Goal: Task Accomplishment & Management: Manage account settings

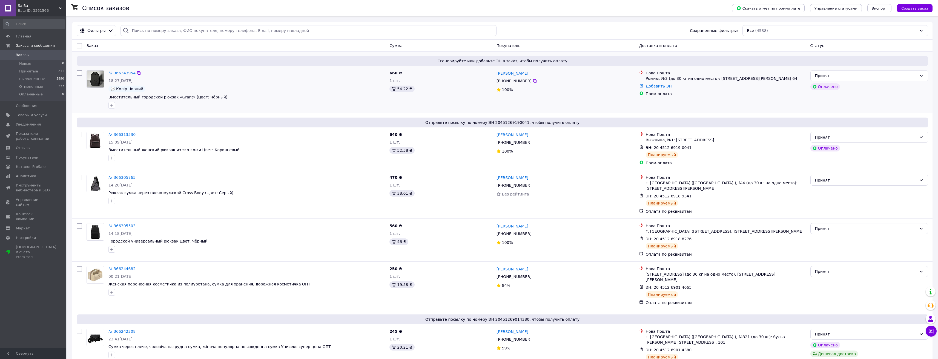
click at [117, 74] on link "№ 366343954" at bounding box center [121, 73] width 27 height 4
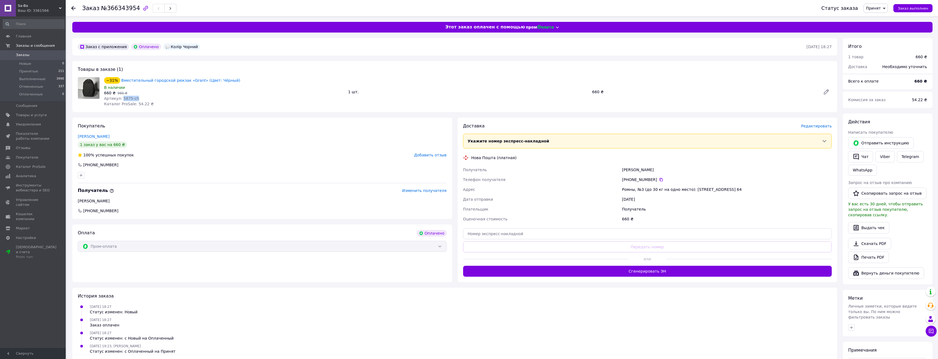
drag, startPoint x: 134, startPoint y: 98, endPoint x: 121, endPoint y: 99, distance: 13.1
click at [121, 99] on span "Артикул: 5875-ch" at bounding box center [121, 98] width 35 height 4
copy span "5875-ch"
click at [165, 99] on div "Артикул: 5875-ch" at bounding box center [224, 98] width 240 height 5
click at [25, 114] on span "Товары и услуги" at bounding box center [31, 115] width 31 height 5
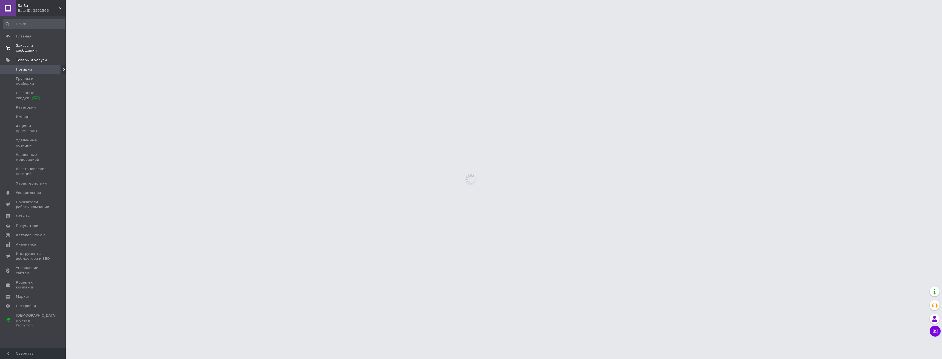
click at [35, 44] on span "Заказы и сообщения" at bounding box center [33, 48] width 35 height 10
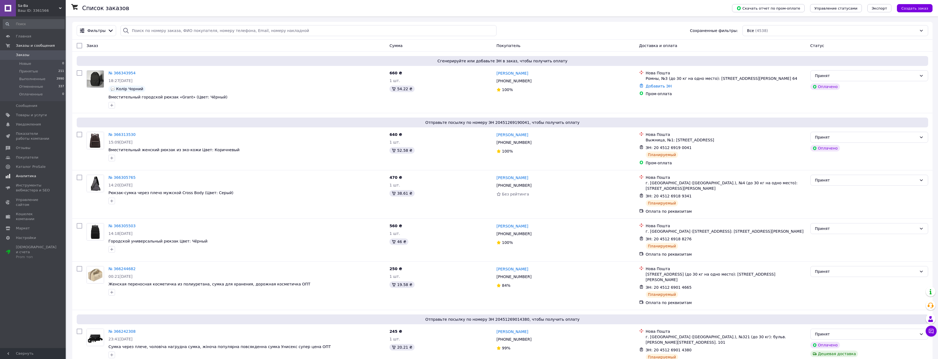
click at [30, 177] on span "Аналитика" at bounding box center [26, 176] width 20 height 5
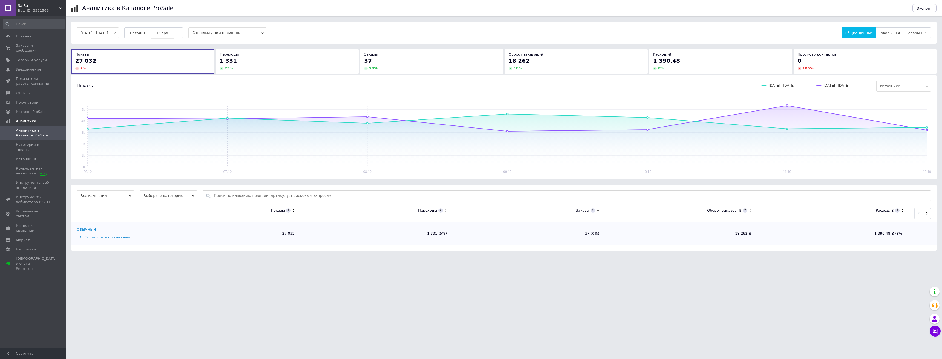
click at [168, 33] on span "Вчера" at bounding box center [162, 33] width 11 height 4
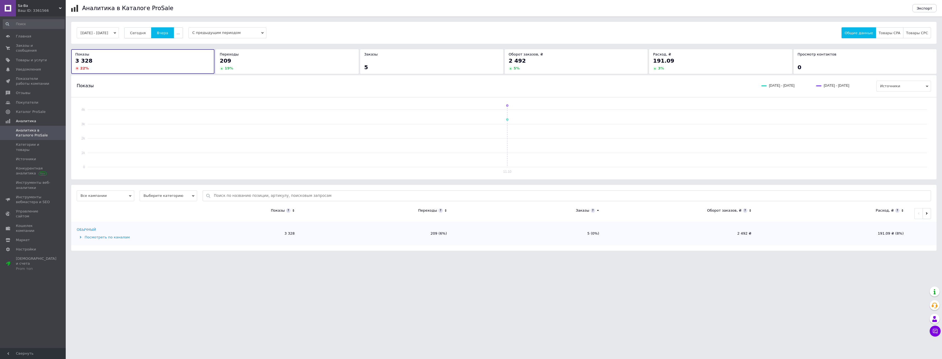
click at [146, 34] on span "Сегодня" at bounding box center [138, 33] width 16 height 4
click at [37, 44] on span "Заказы и сообщения" at bounding box center [33, 48] width 35 height 10
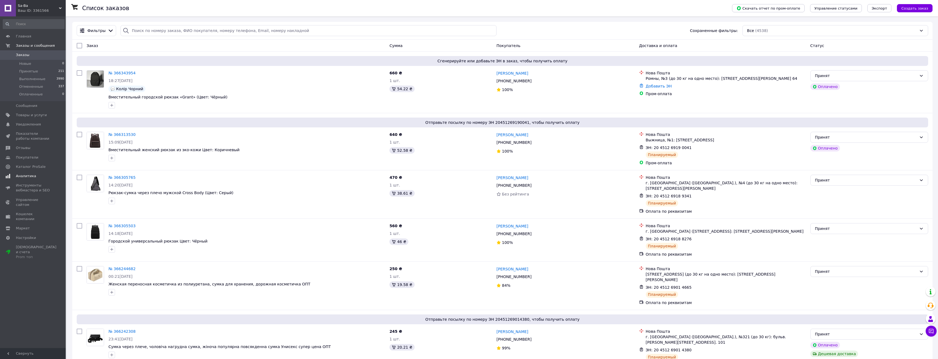
click at [29, 176] on span "Аналитика" at bounding box center [26, 176] width 20 height 5
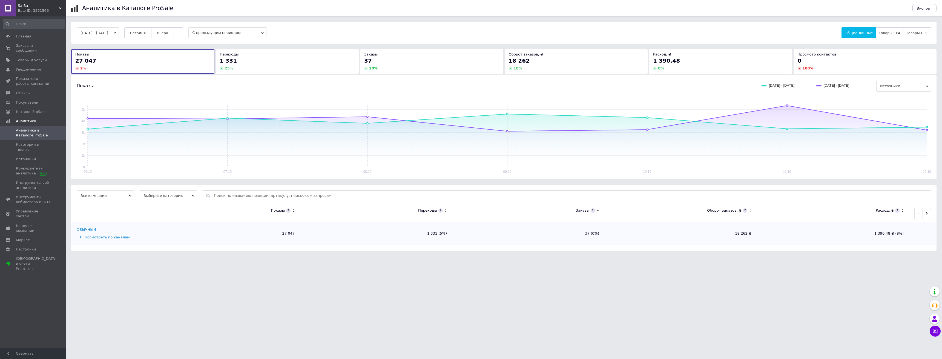
click at [108, 36] on button "06.10.2025 - 12.10.2025" at bounding box center [98, 32] width 42 height 11
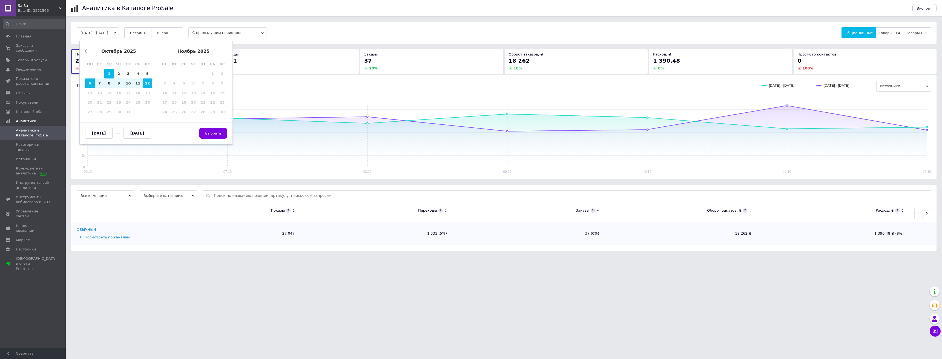
click at [110, 75] on div "1" at bounding box center [109, 74] width 10 height 10
type input "01.10.2025"
click at [149, 84] on div "12" at bounding box center [148, 84] width 10 height 10
type input "12.10.2025"
click at [213, 134] on span "Выбрать" at bounding box center [213, 133] width 16 height 4
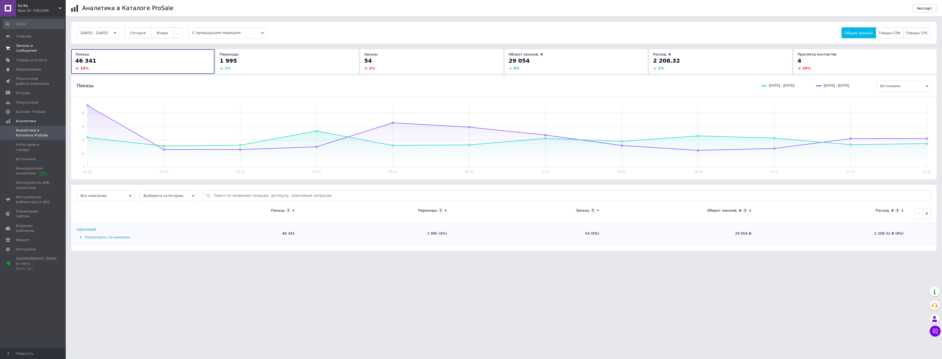
click at [30, 44] on span "Заказы и сообщения" at bounding box center [33, 48] width 35 height 10
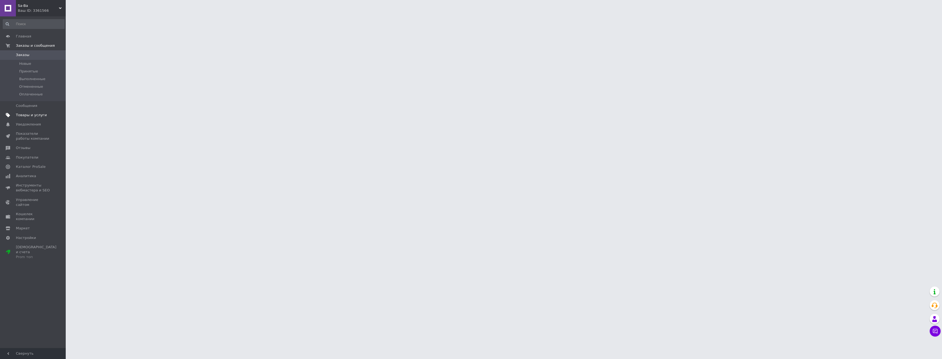
click at [38, 116] on span "Товары и услуги" at bounding box center [31, 115] width 31 height 5
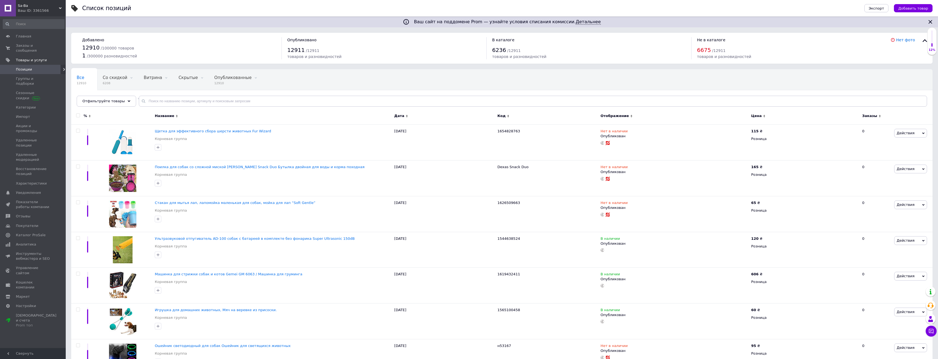
click at [119, 102] on div "Отфильтруйте товары" at bounding box center [106, 101] width 59 height 11
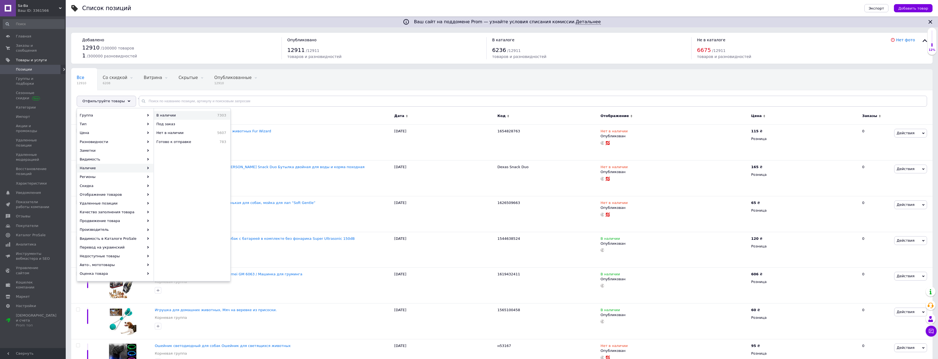
click at [157, 115] on span "В наличии" at bounding box center [178, 115] width 44 height 5
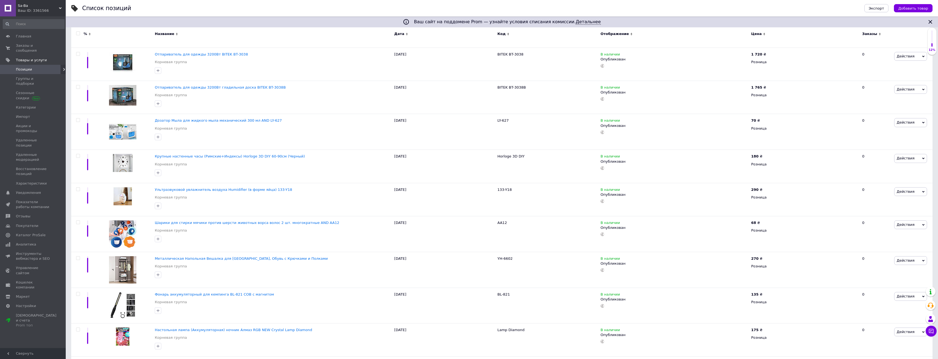
scroll to position [3320, 0]
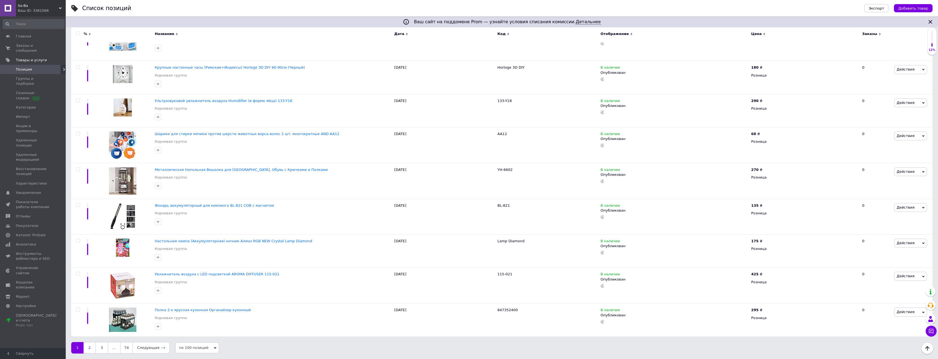
click at [91, 348] on link "2" at bounding box center [89, 347] width 12 height 11
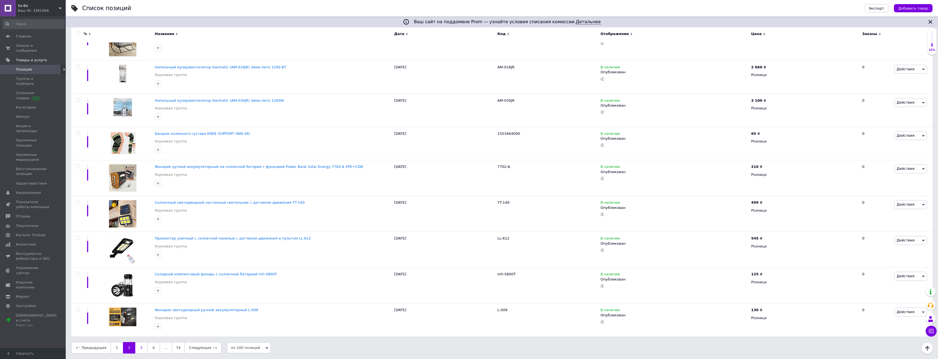
click at [139, 349] on link "3" at bounding box center [141, 347] width 12 height 11
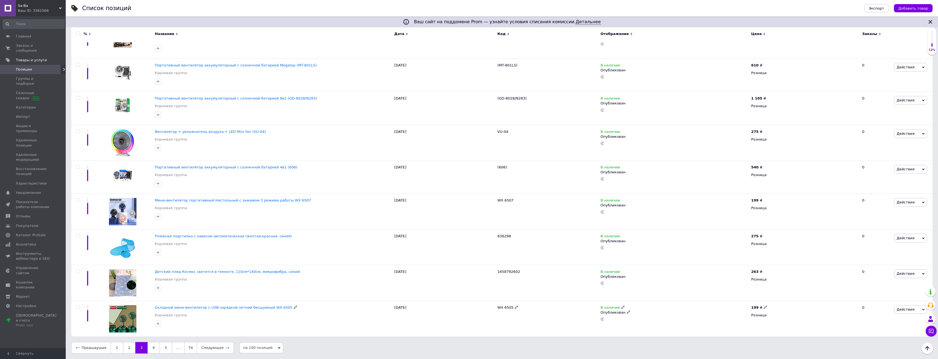
scroll to position [3311, 0]
click at [150, 350] on link "4" at bounding box center [154, 350] width 12 height 11
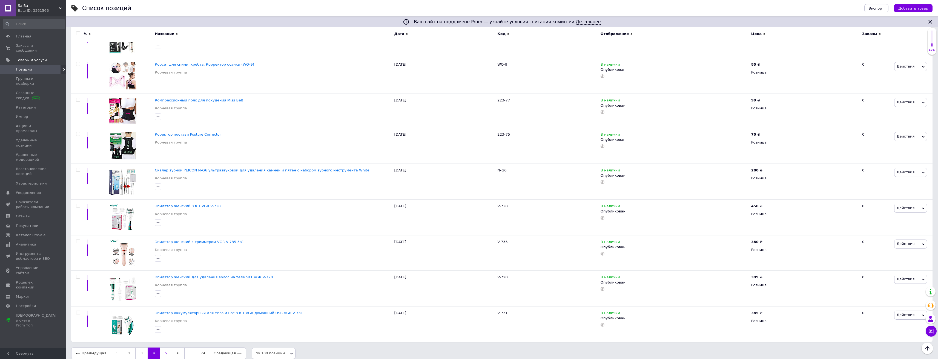
scroll to position [3317, 0]
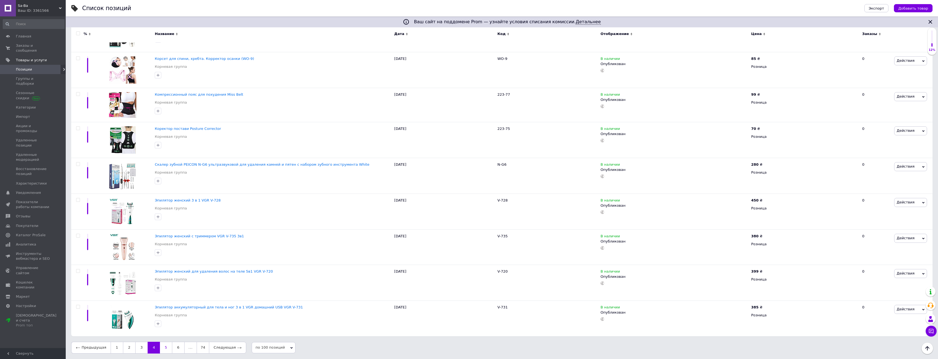
click at [163, 350] on link "5" at bounding box center [166, 347] width 12 height 11
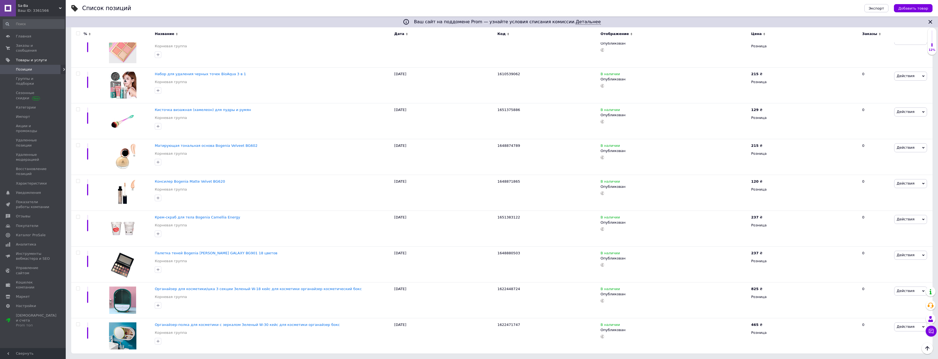
scroll to position [3320, 0]
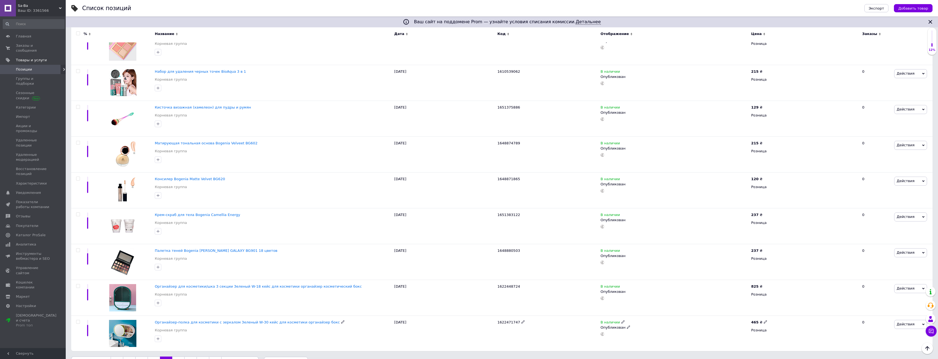
click at [176, 350] on div "Органайзер-полка для косметики с зеркалом Зеленый W-30 кейс для косметики орган…" at bounding box center [272, 334] width 239 height 36
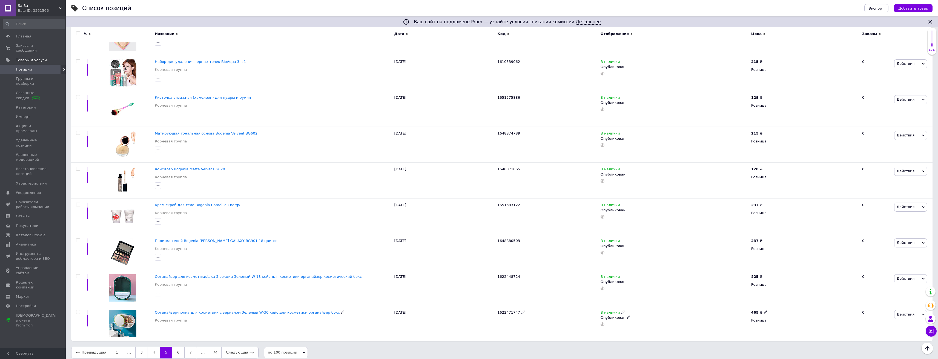
scroll to position [3335, 0]
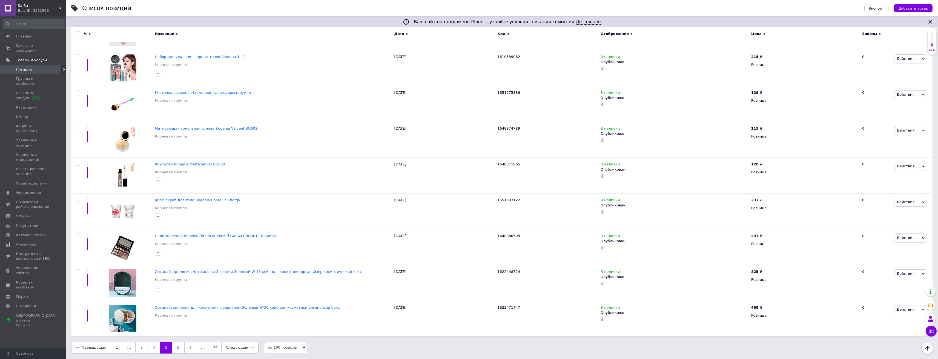
click at [177, 350] on link "6" at bounding box center [178, 347] width 12 height 11
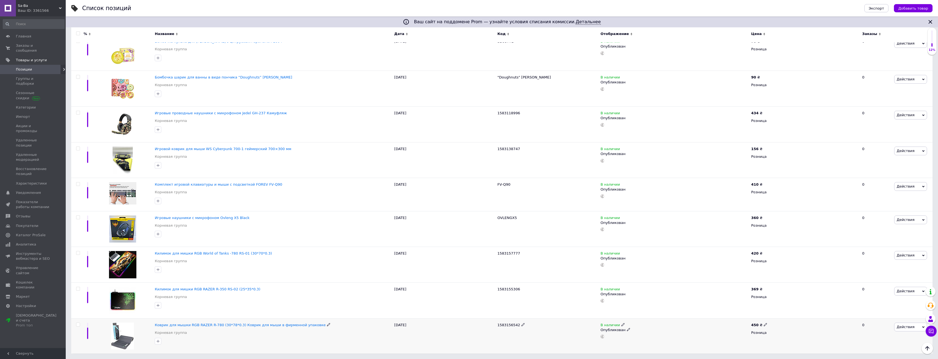
scroll to position [3349, 0]
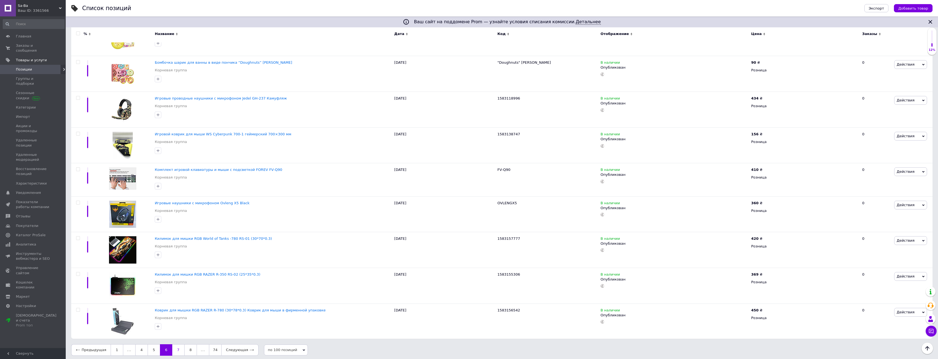
click at [176, 349] on link "7" at bounding box center [178, 350] width 12 height 11
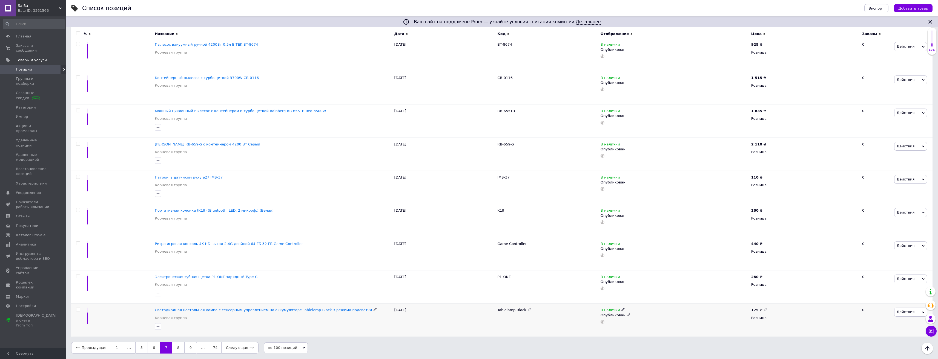
scroll to position [3279, 0]
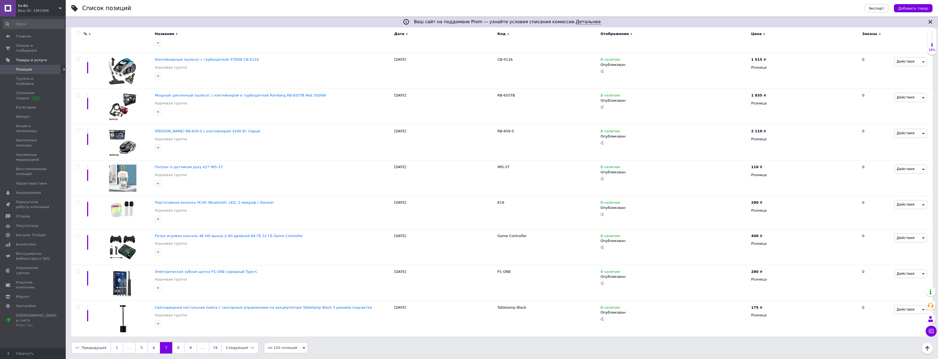
click at [173, 349] on link "8" at bounding box center [178, 347] width 12 height 11
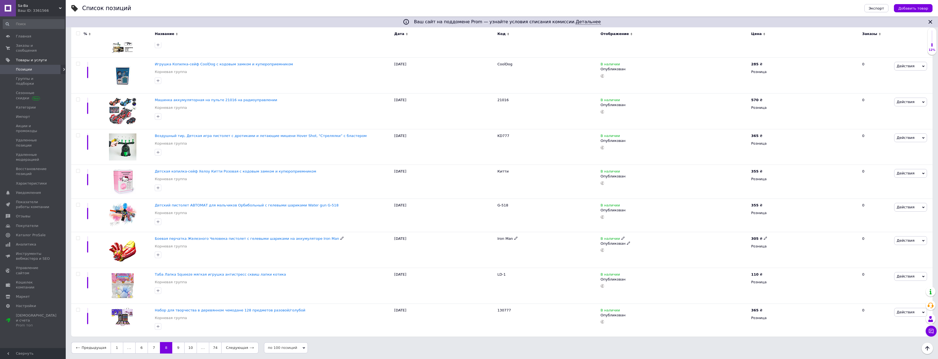
scroll to position [3334, 0]
click at [175, 349] on link "9" at bounding box center [178, 347] width 12 height 11
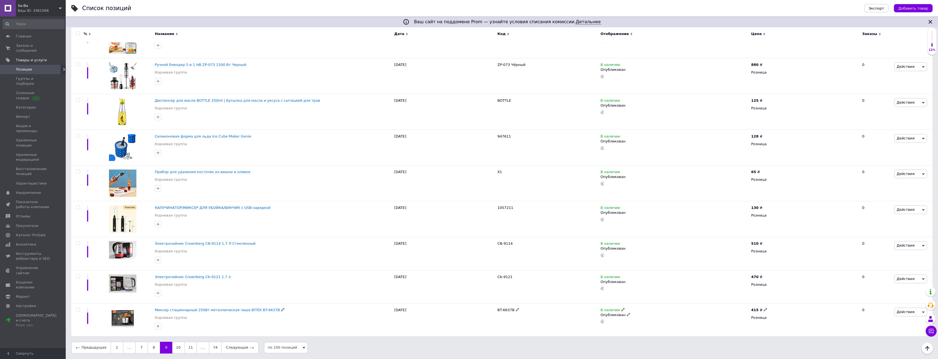
scroll to position [3298, 0]
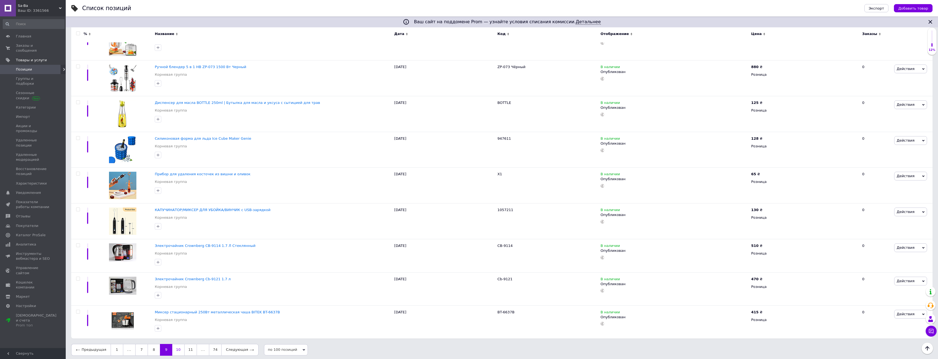
click at [175, 349] on link "10" at bounding box center [178, 349] width 12 height 11
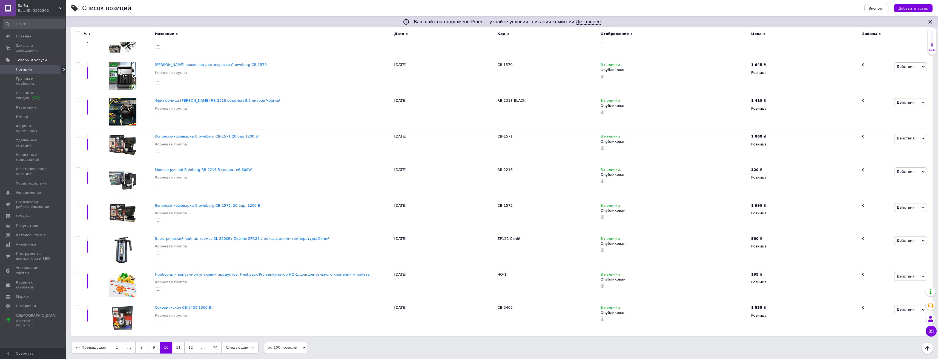
scroll to position [3277, 0]
click at [175, 349] on link "11" at bounding box center [178, 347] width 12 height 11
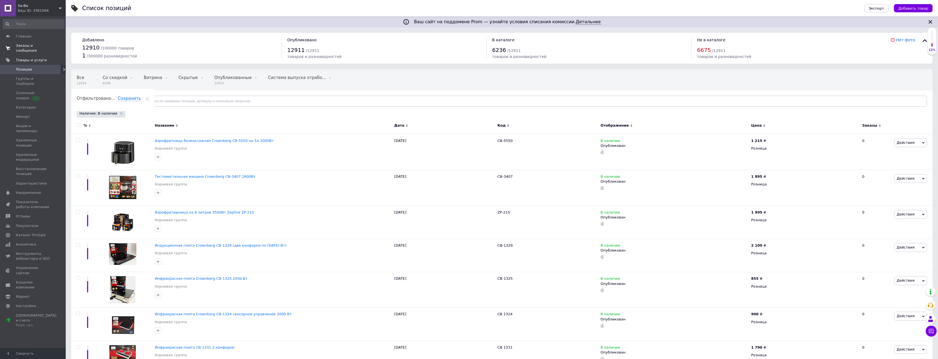
click at [45, 47] on span "Заказы и сообщения" at bounding box center [33, 48] width 35 height 10
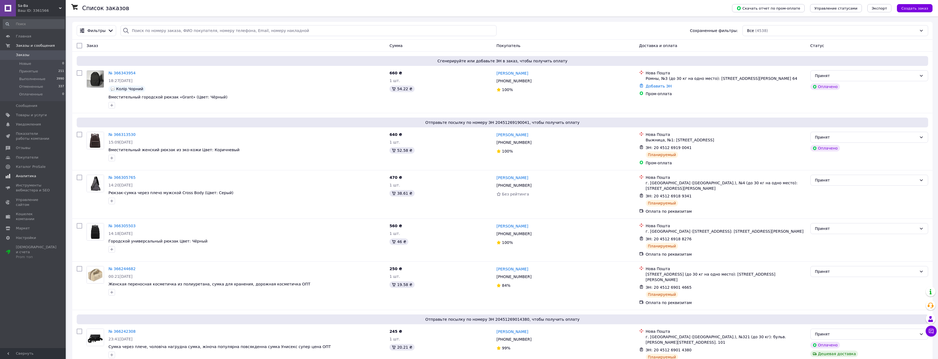
click at [25, 175] on span "Аналитика" at bounding box center [26, 176] width 20 height 5
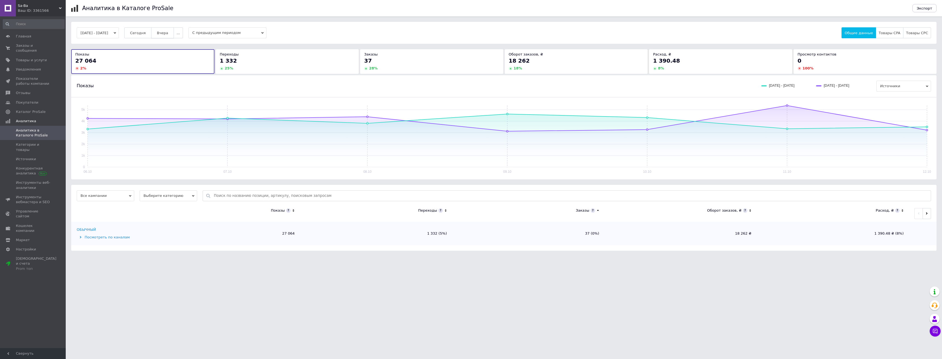
click at [169, 36] on button "Вчера" at bounding box center [162, 32] width 23 height 11
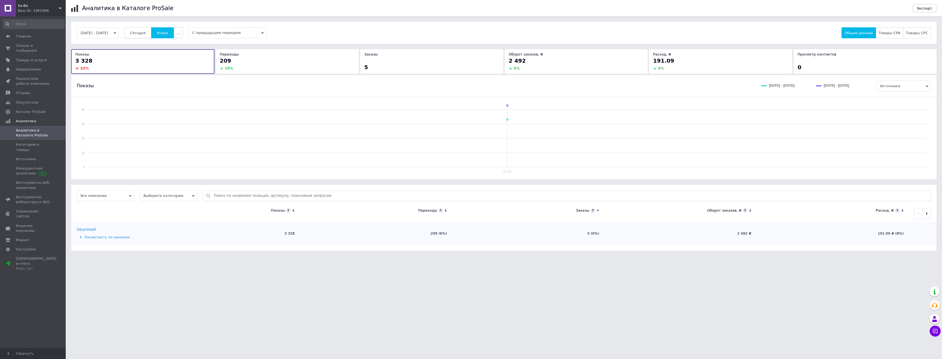
drag, startPoint x: 149, startPoint y: 35, endPoint x: 145, endPoint y: 35, distance: 4.1
click at [146, 34] on span "Сегодня" at bounding box center [138, 33] width 16 height 4
click at [36, 46] on span "Заказы и сообщения" at bounding box center [33, 48] width 35 height 10
